Goal: Entertainment & Leisure: Consume media (video, audio)

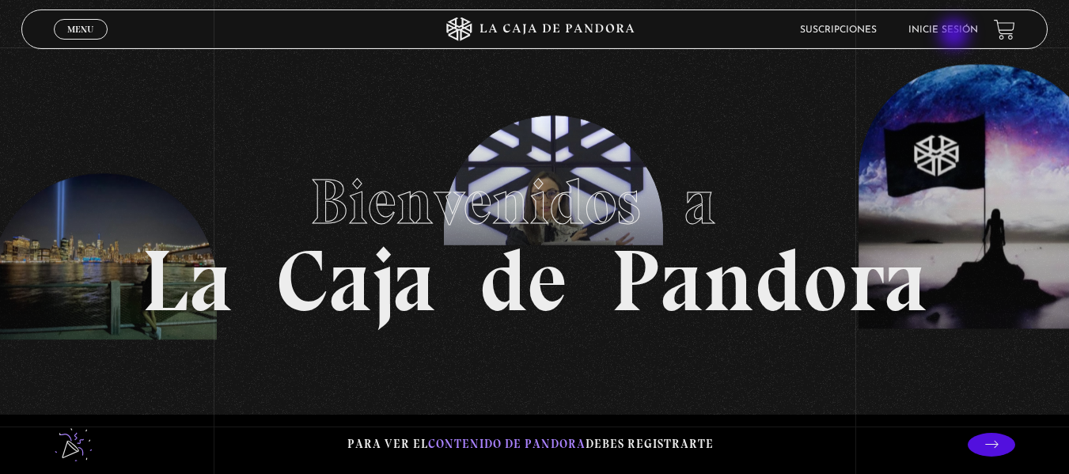
click at [956, 36] on li "Inicie sesión" at bounding box center [943, 29] width 70 height 25
click at [954, 30] on link "Inicie sesión" at bounding box center [943, 29] width 70 height 9
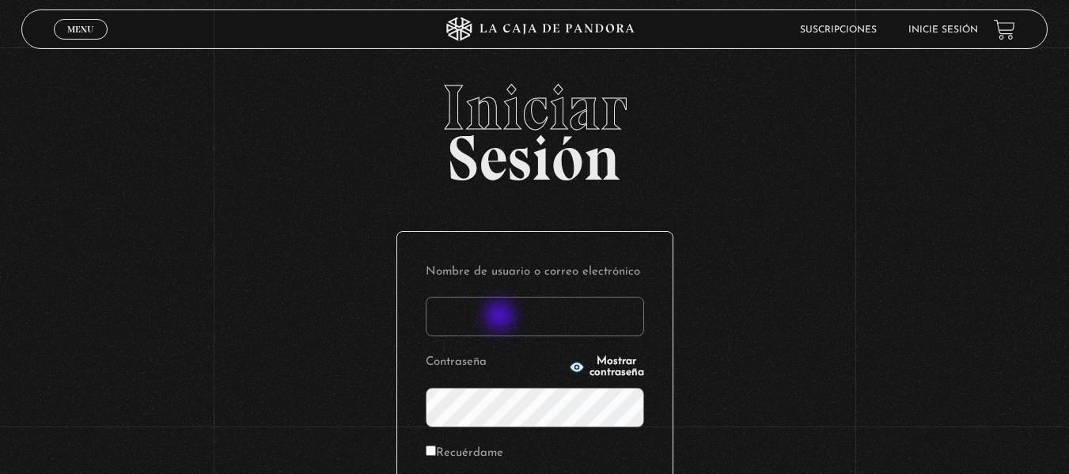
click at [501, 317] on input "Nombre de usuario o correo electrónico" at bounding box center [535, 317] width 218 height 40
type input "mar.24@hotmail.es"
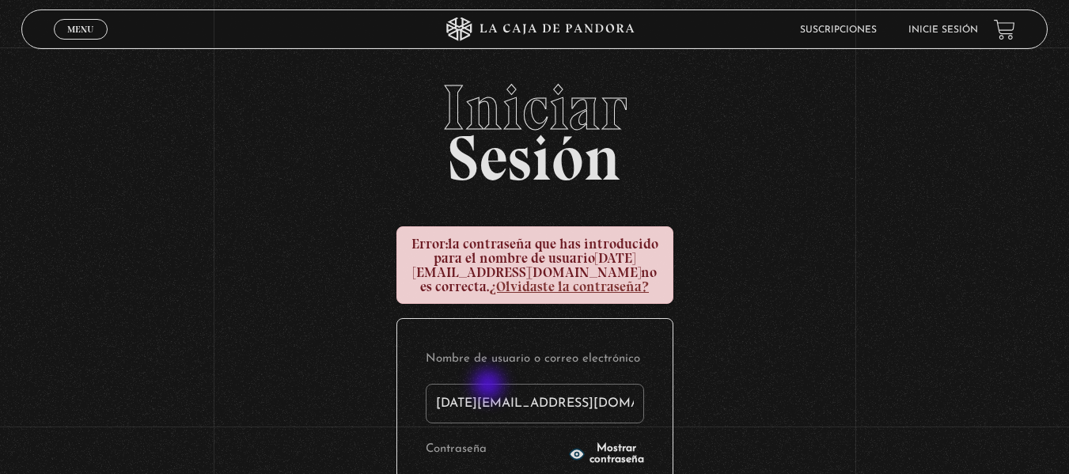
scroll to position [237, 0]
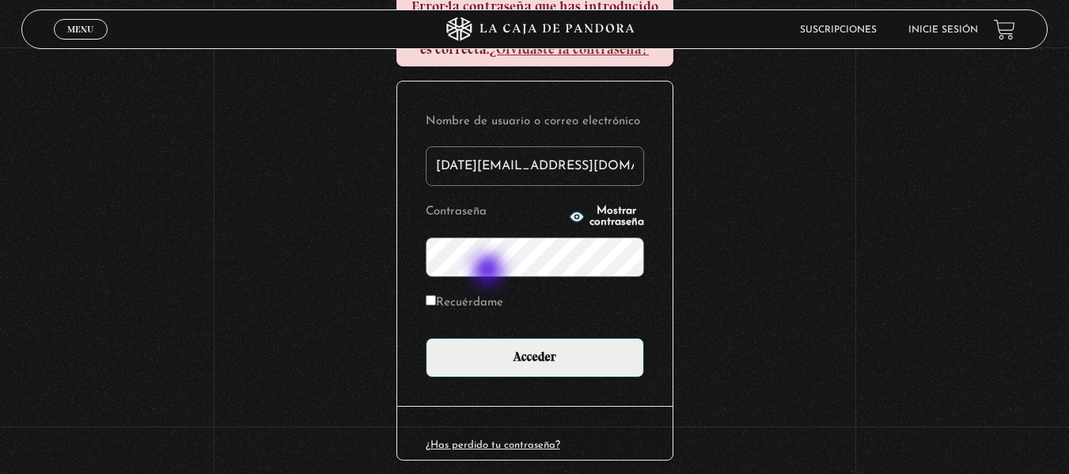
click at [426, 338] on input "Acceder" at bounding box center [535, 358] width 218 height 40
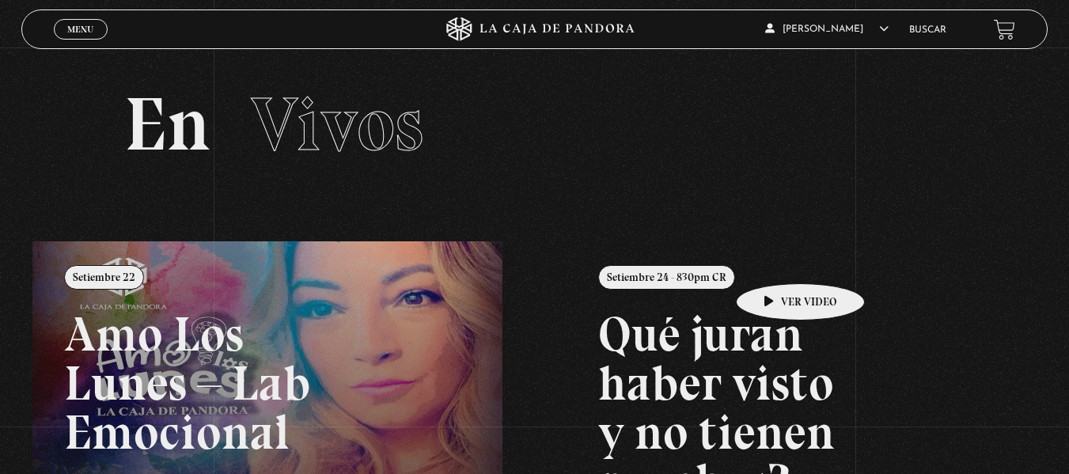
scroll to position [79, 0]
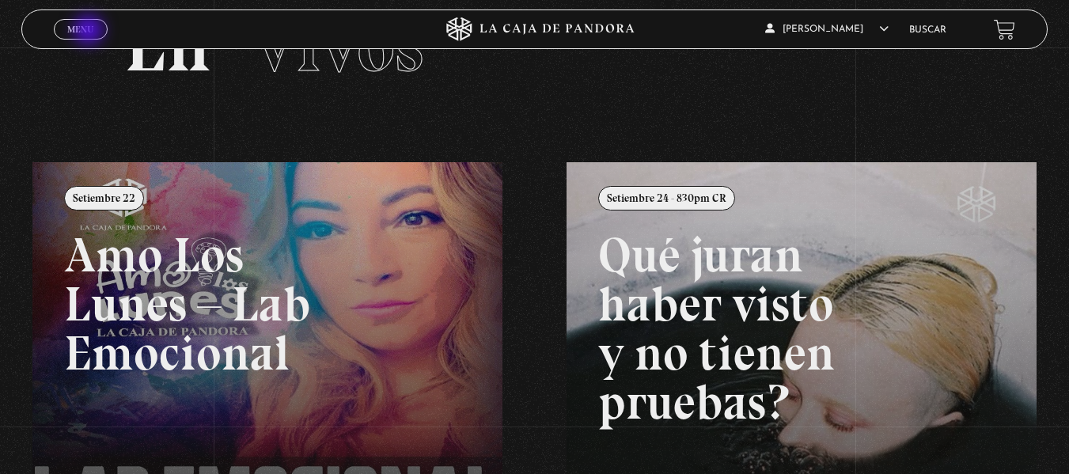
click at [90, 32] on span "Menu" at bounding box center [80, 29] width 26 height 9
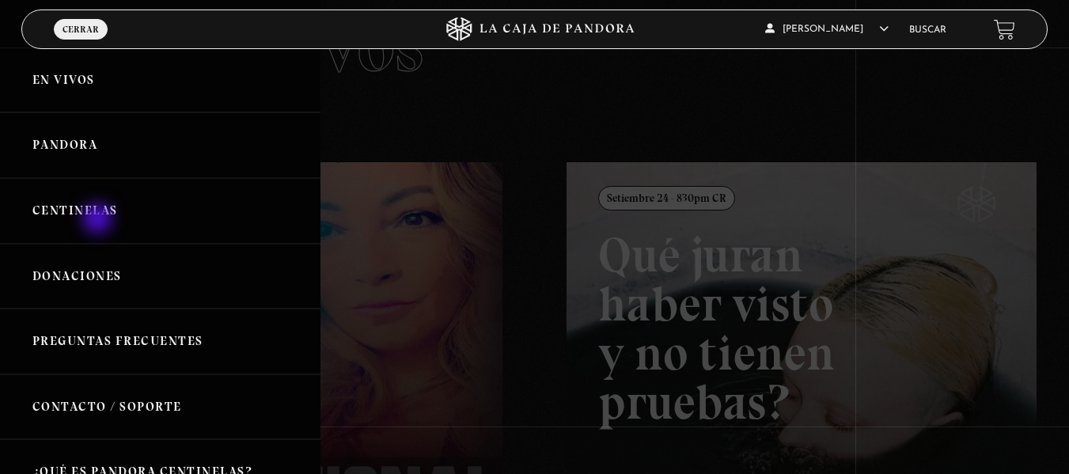
click at [99, 220] on link "Centinelas" at bounding box center [160, 211] width 320 height 66
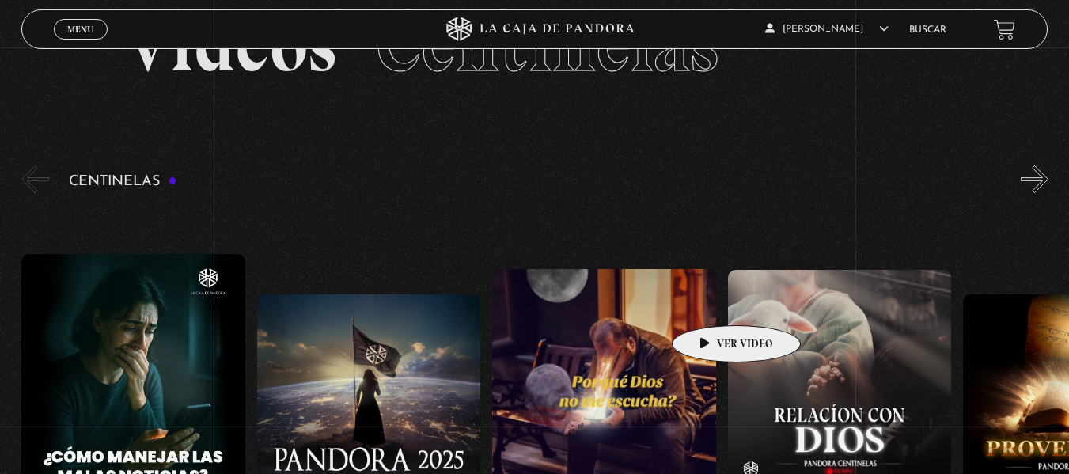
scroll to position [158, 0]
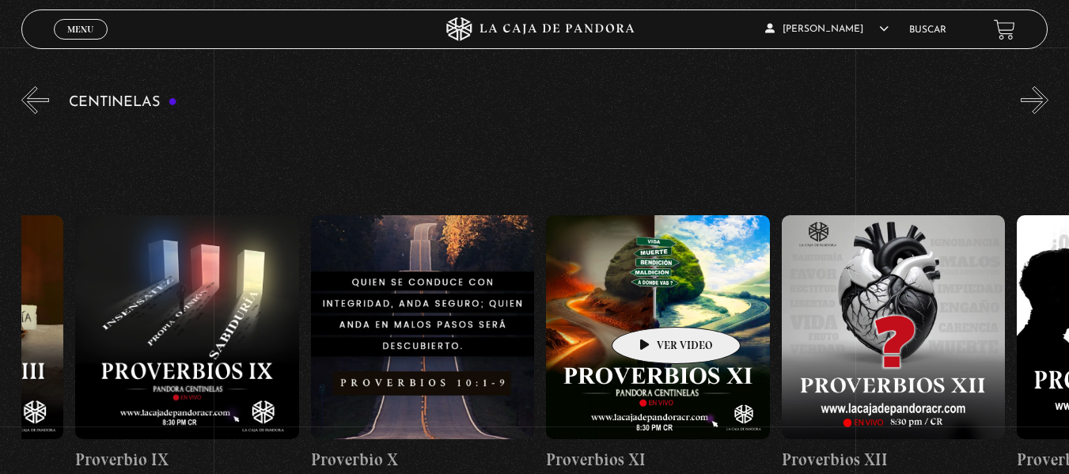
drag, startPoint x: 729, startPoint y: 303, endPoint x: 308, endPoint y: 310, distance: 421.7
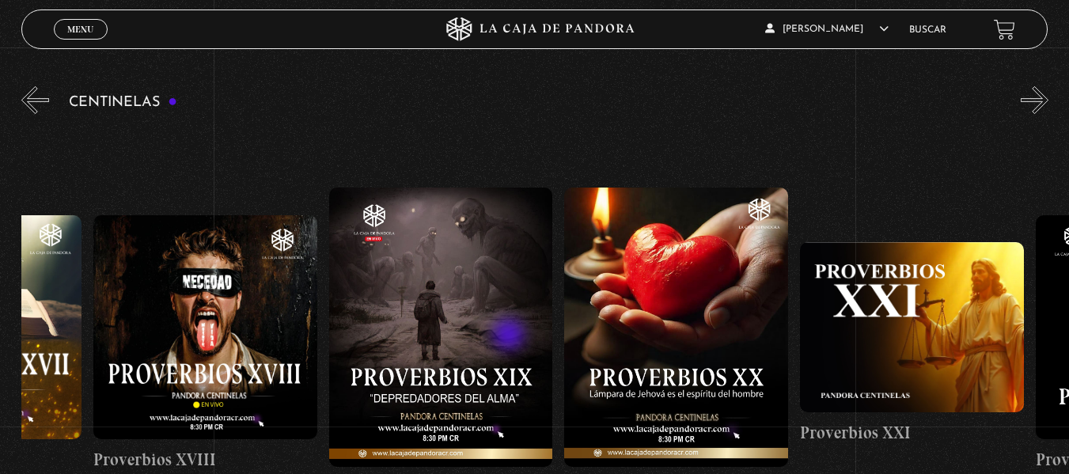
scroll to position [0, 4699]
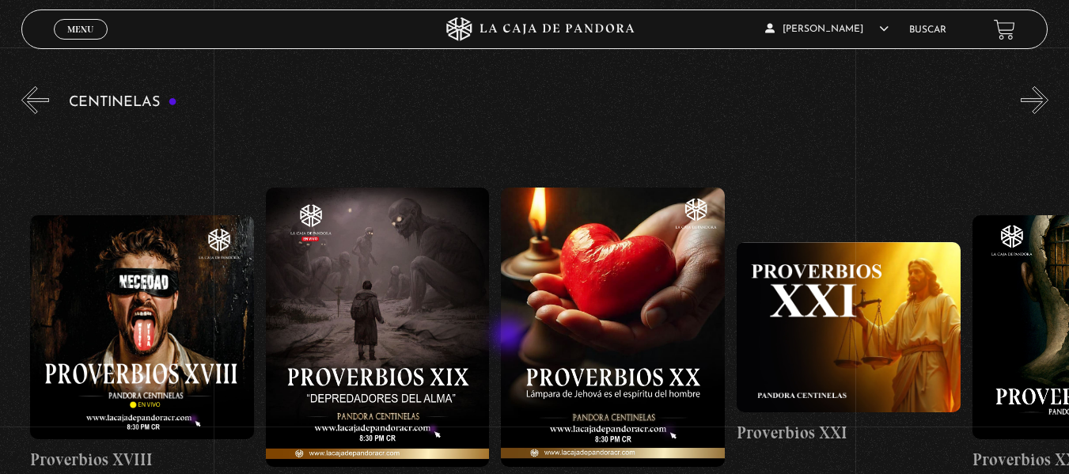
drag, startPoint x: 709, startPoint y: 312, endPoint x: 506, endPoint y: 336, distance: 204.0
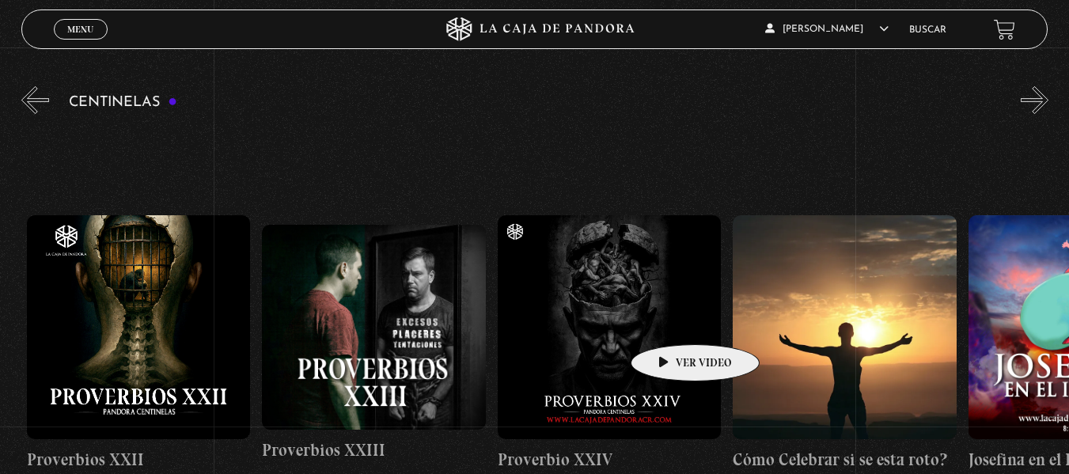
scroll to position [0, 5664]
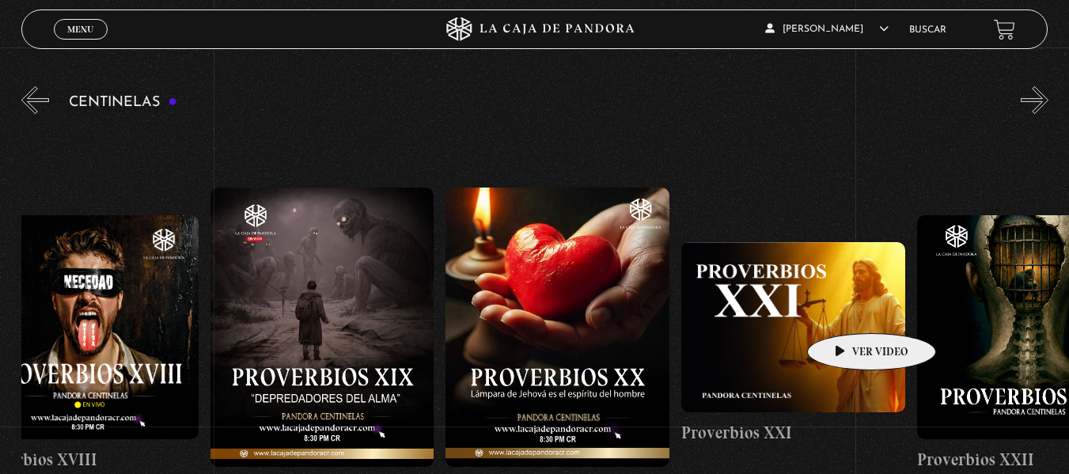
drag, startPoint x: 858, startPoint y: 297, endPoint x: 846, endPoint y: 309, distance: 16.2
click at [846, 309] on figure at bounding box center [793, 327] width 224 height 170
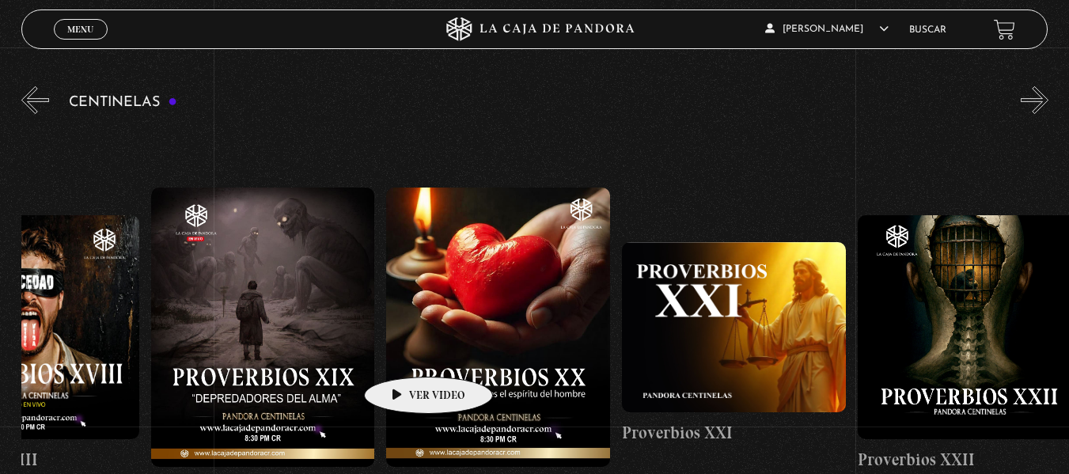
scroll to position [0, 4838]
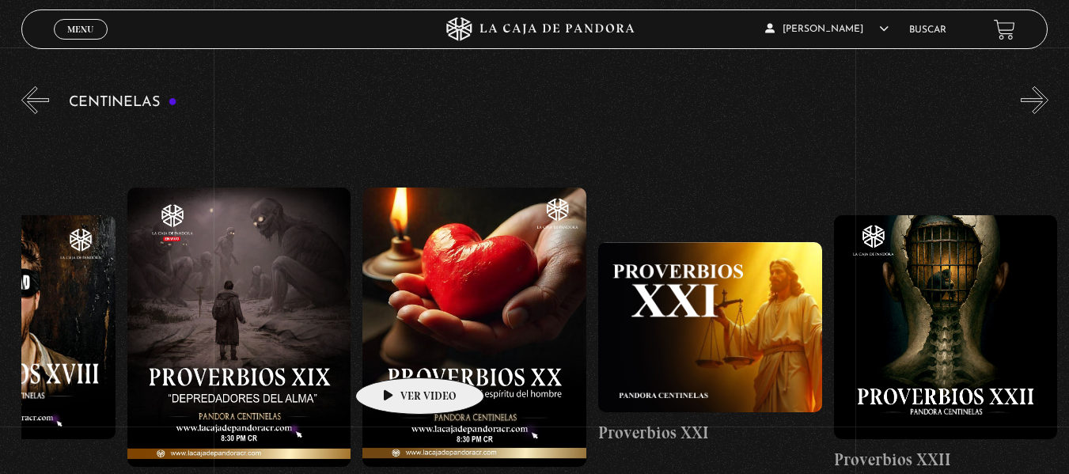
drag, startPoint x: 411, startPoint y: 333, endPoint x: 395, endPoint y: 354, distance: 26.4
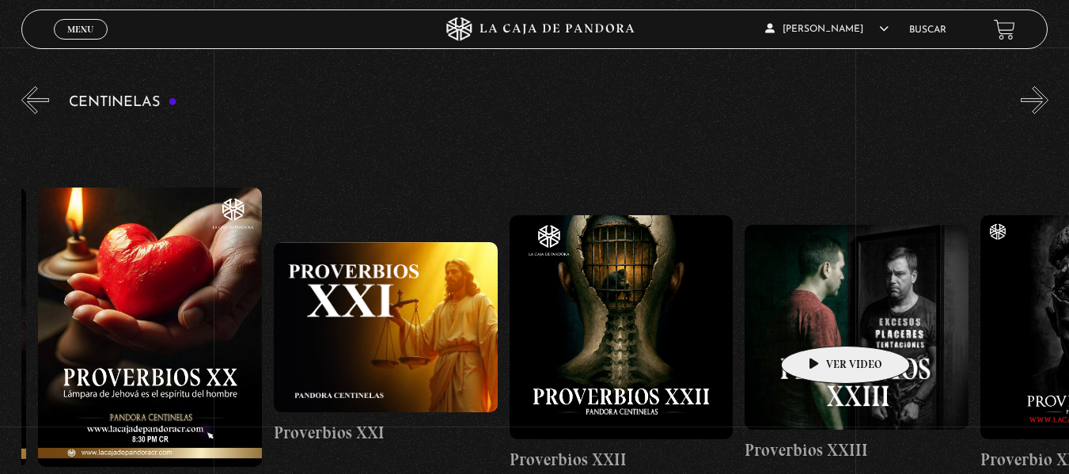
scroll to position [0, 5284]
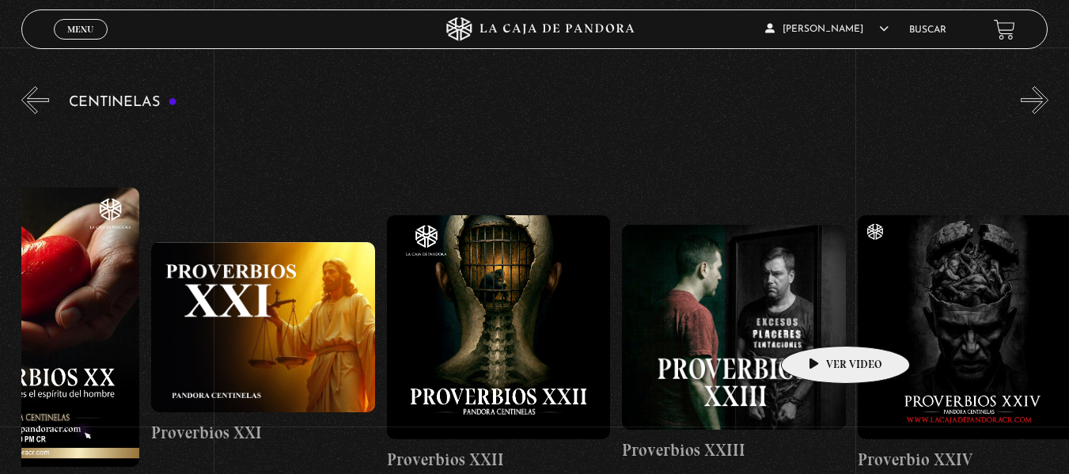
drag, startPoint x: 899, startPoint y: 311, endPoint x: 808, endPoint y: 324, distance: 92.0
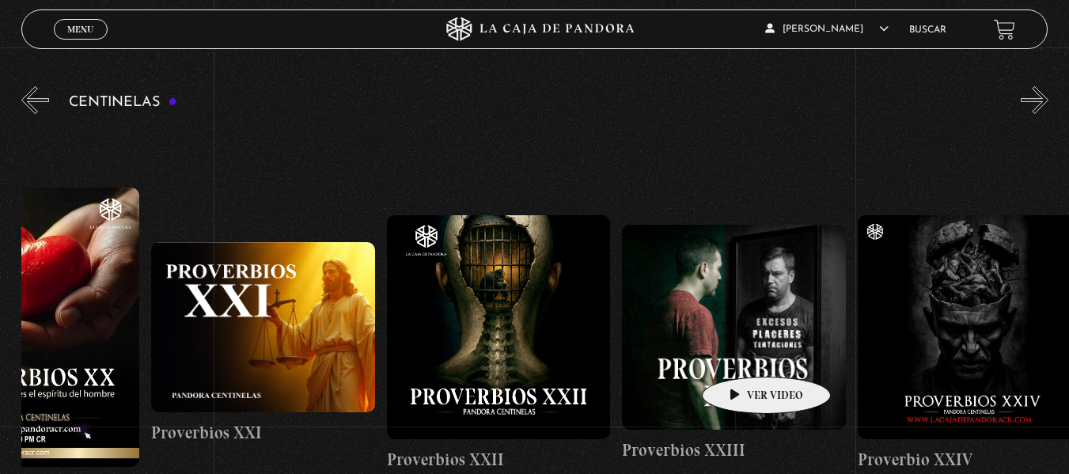
click at [741, 353] on figure at bounding box center [734, 327] width 224 height 205
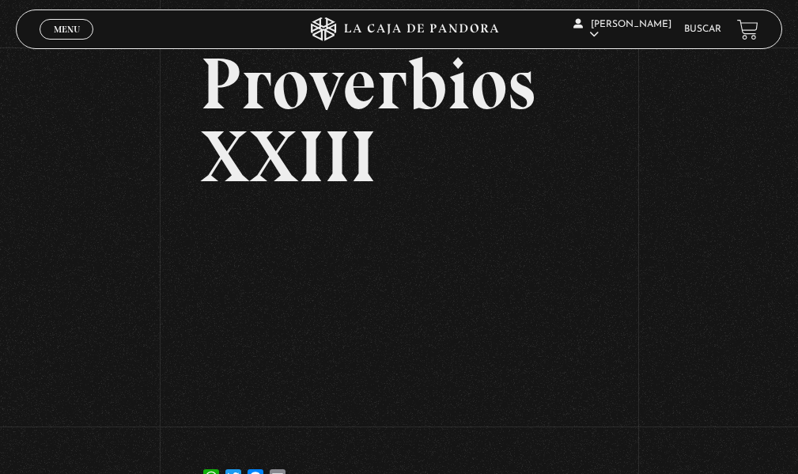
scroll to position [158, 0]
